Goal: Task Accomplishment & Management: Manage account settings

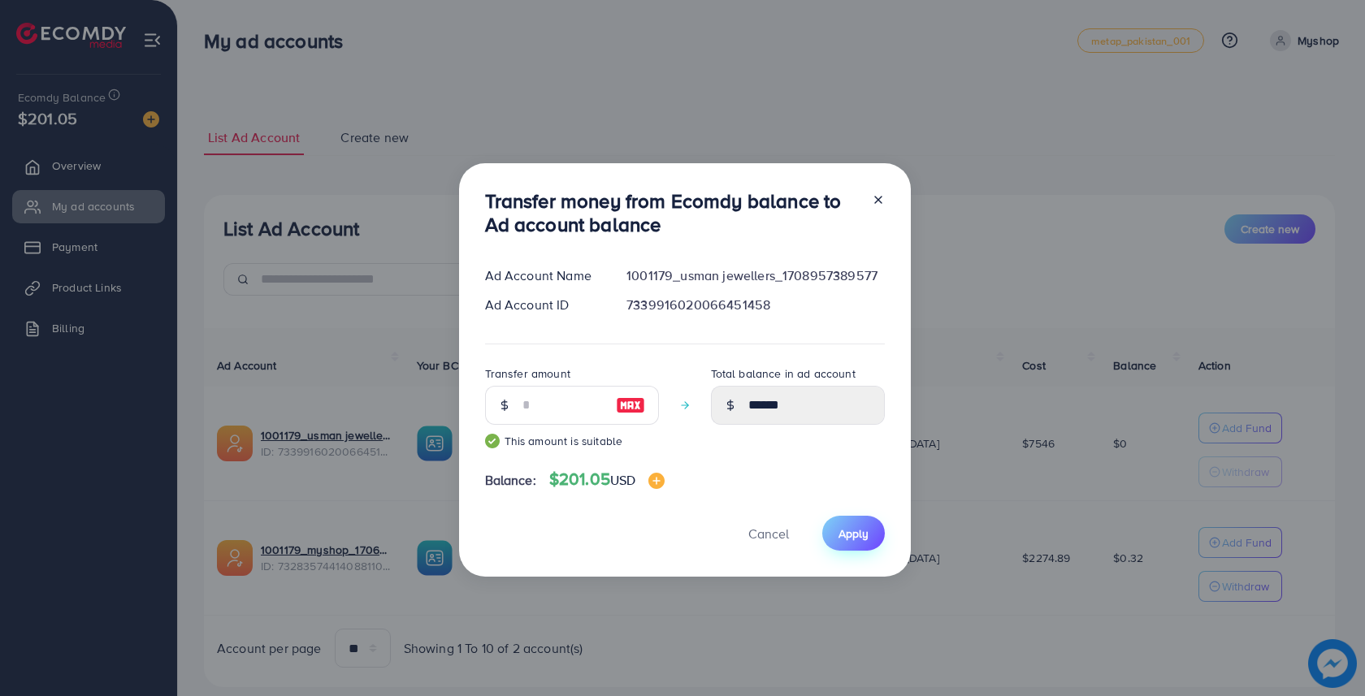
type input "***"
click at [863, 530] on span "Apply" at bounding box center [854, 534] width 30 height 16
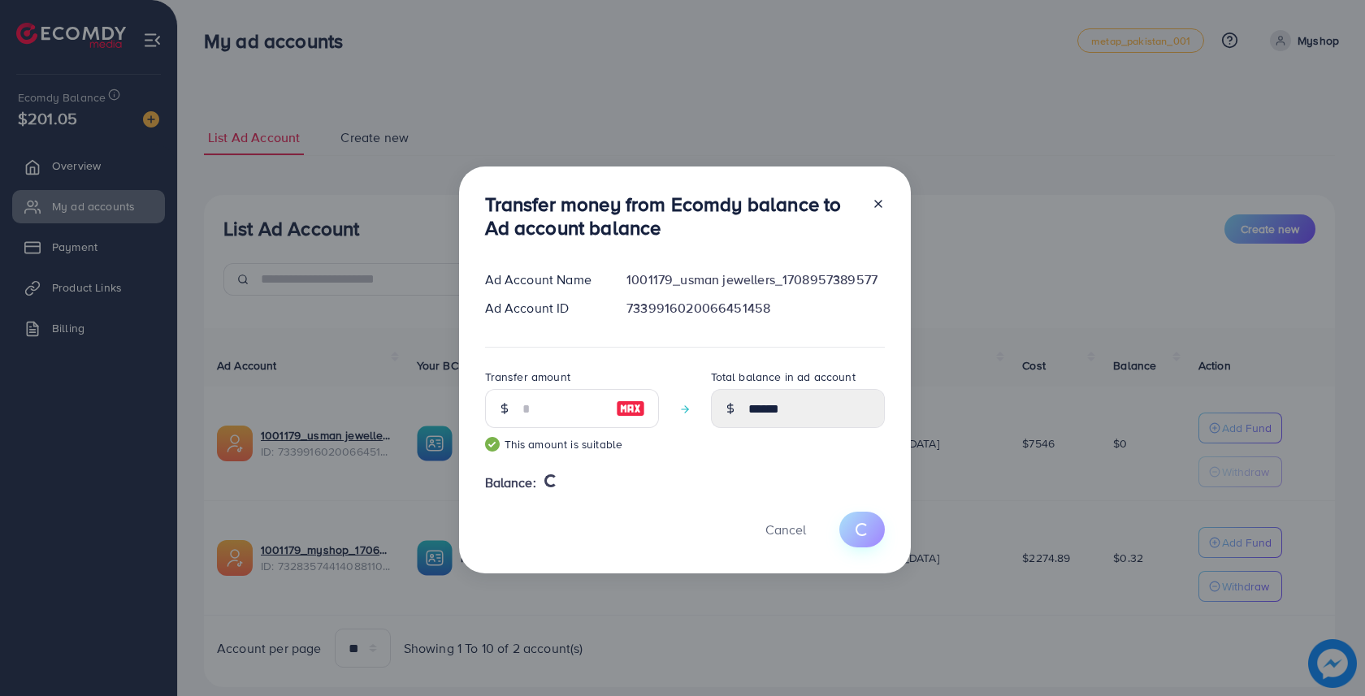
type input "*"
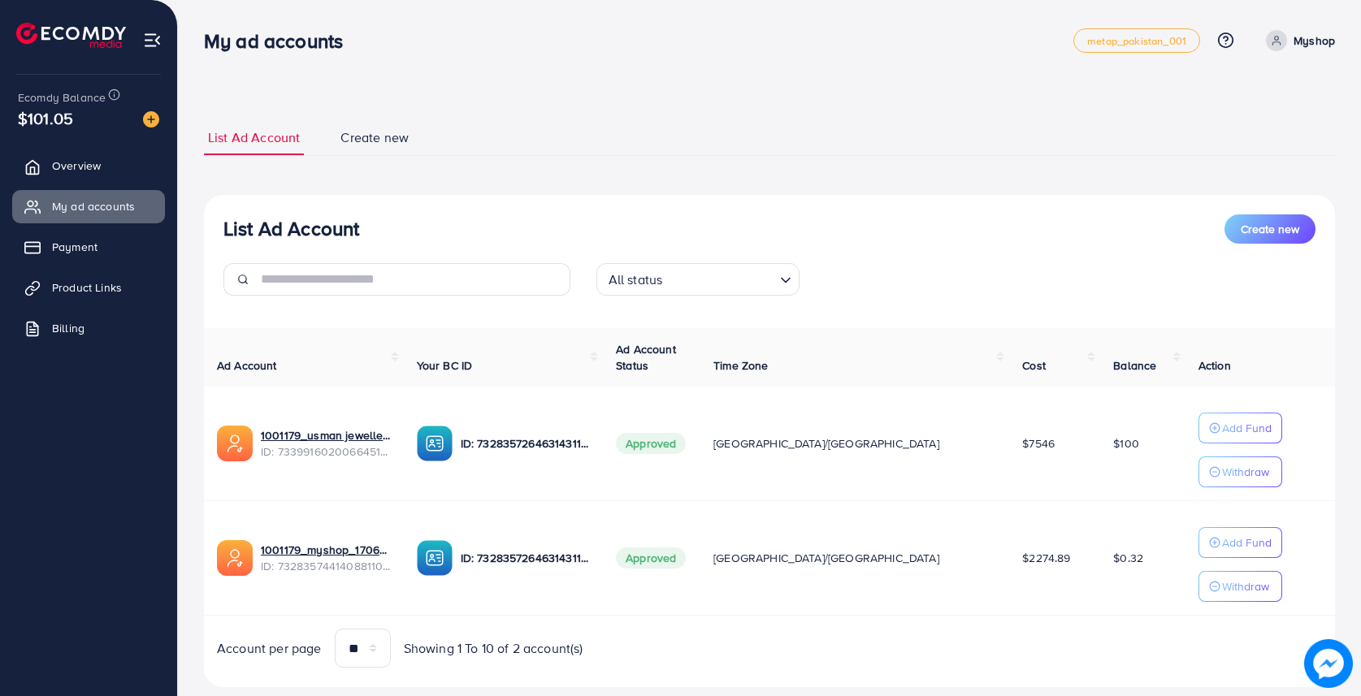
click at [863, 530] on td "[GEOGRAPHIC_DATA]/[GEOGRAPHIC_DATA]" at bounding box center [854, 558] width 309 height 115
